Goal: Transaction & Acquisition: Purchase product/service

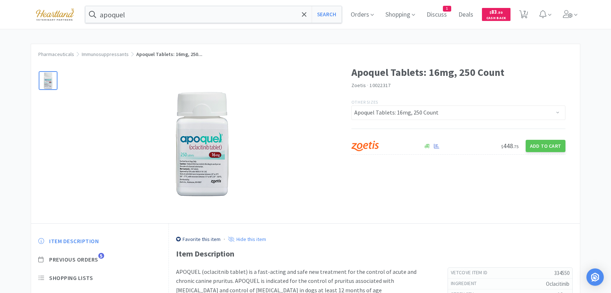
select select "334550"
click at [568, 13] on icon at bounding box center [568, 14] width 10 height 8
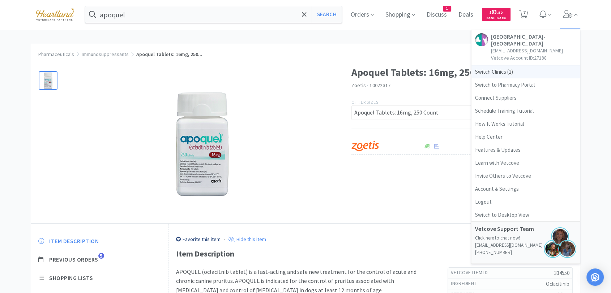
click at [501, 72] on span "Switch Clinics ( 2 )" at bounding box center [525, 71] width 108 height 13
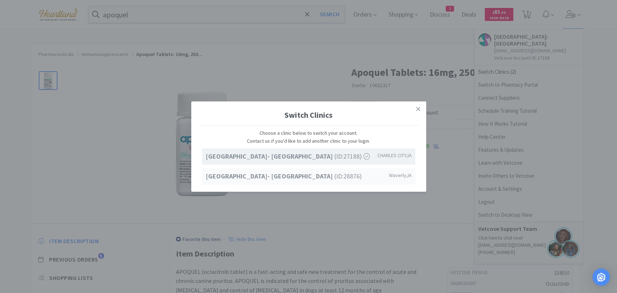
click at [318, 177] on strong "Ave of the Saints Animal Hospital- Waverly" at bounding box center [270, 176] width 129 height 8
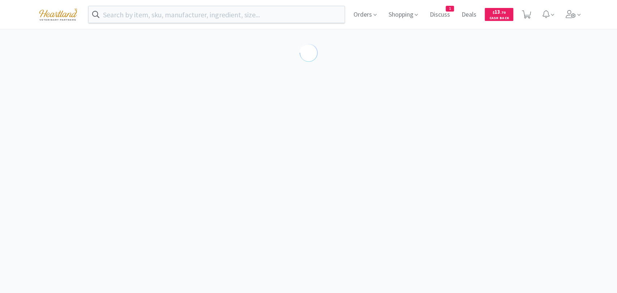
select select "334550"
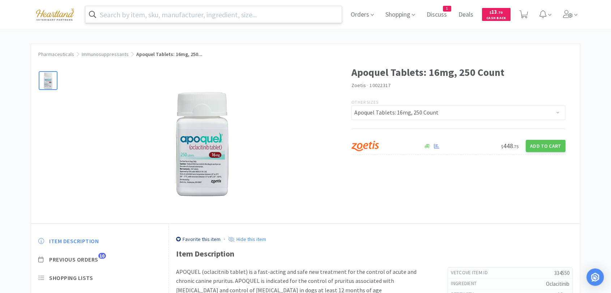
click at [255, 20] on input "text" at bounding box center [213, 14] width 256 height 17
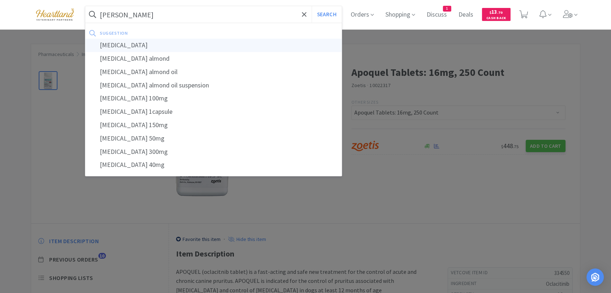
click at [136, 44] on div "[MEDICAL_DATA]" at bounding box center [213, 45] width 256 height 13
type input "[MEDICAL_DATA]"
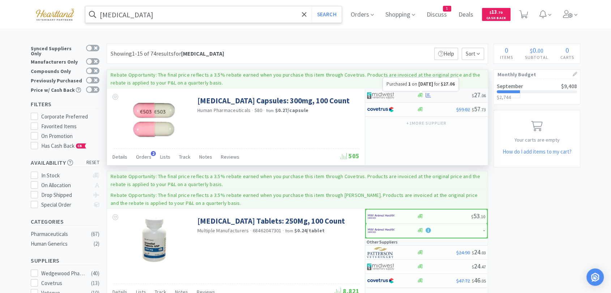
click at [427, 95] on icon at bounding box center [427, 95] width 5 height 5
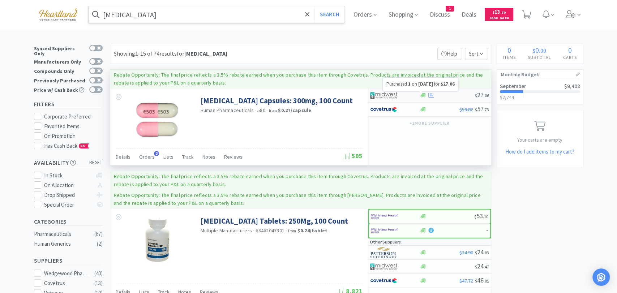
select select "1"
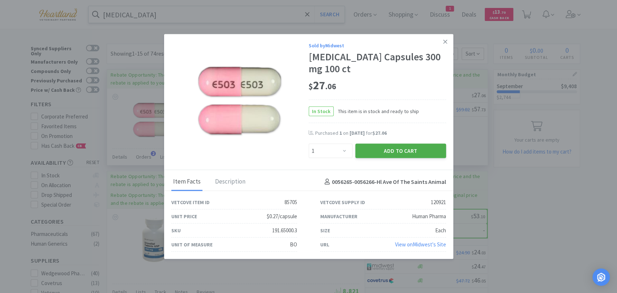
click at [388, 148] on button "Add to Cart" at bounding box center [400, 151] width 91 height 14
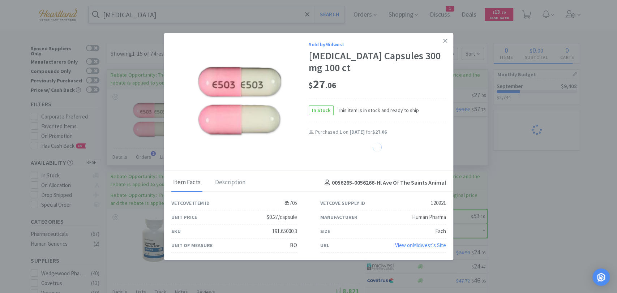
select select "1"
